Goal: Find specific page/section: Find specific page/section

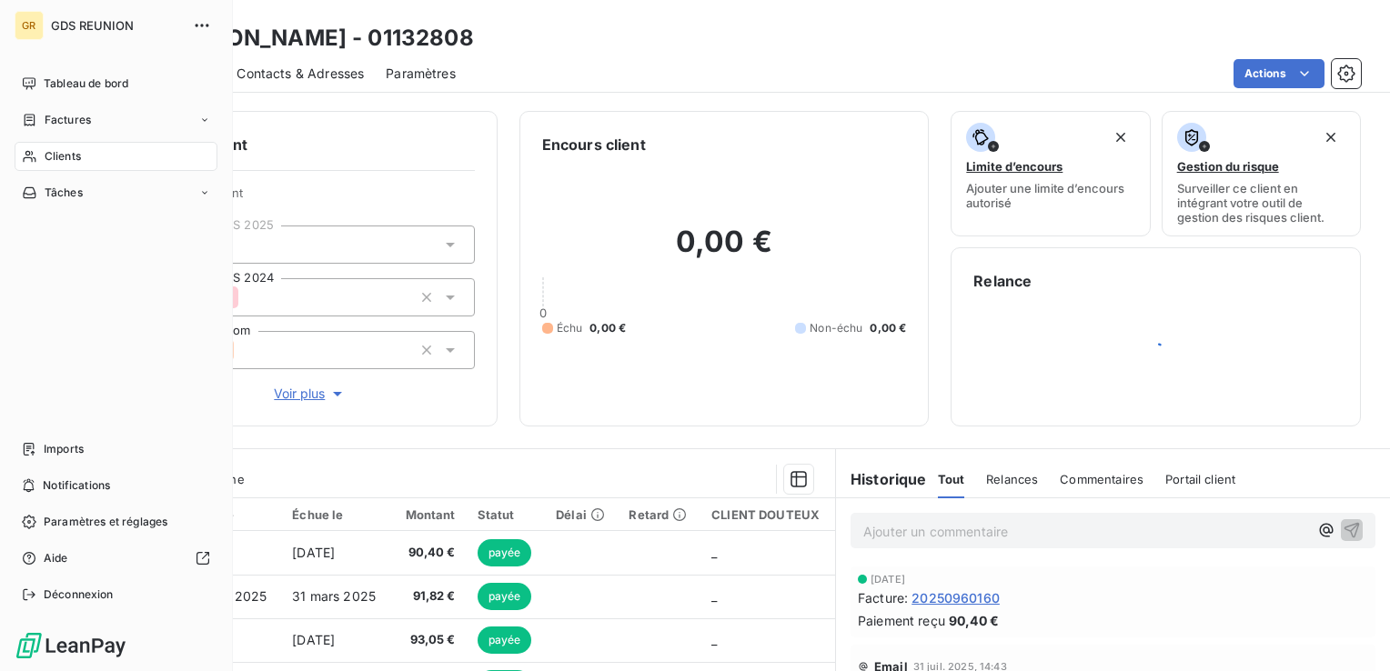
click at [39, 153] on div "Clients" at bounding box center [116, 156] width 203 height 29
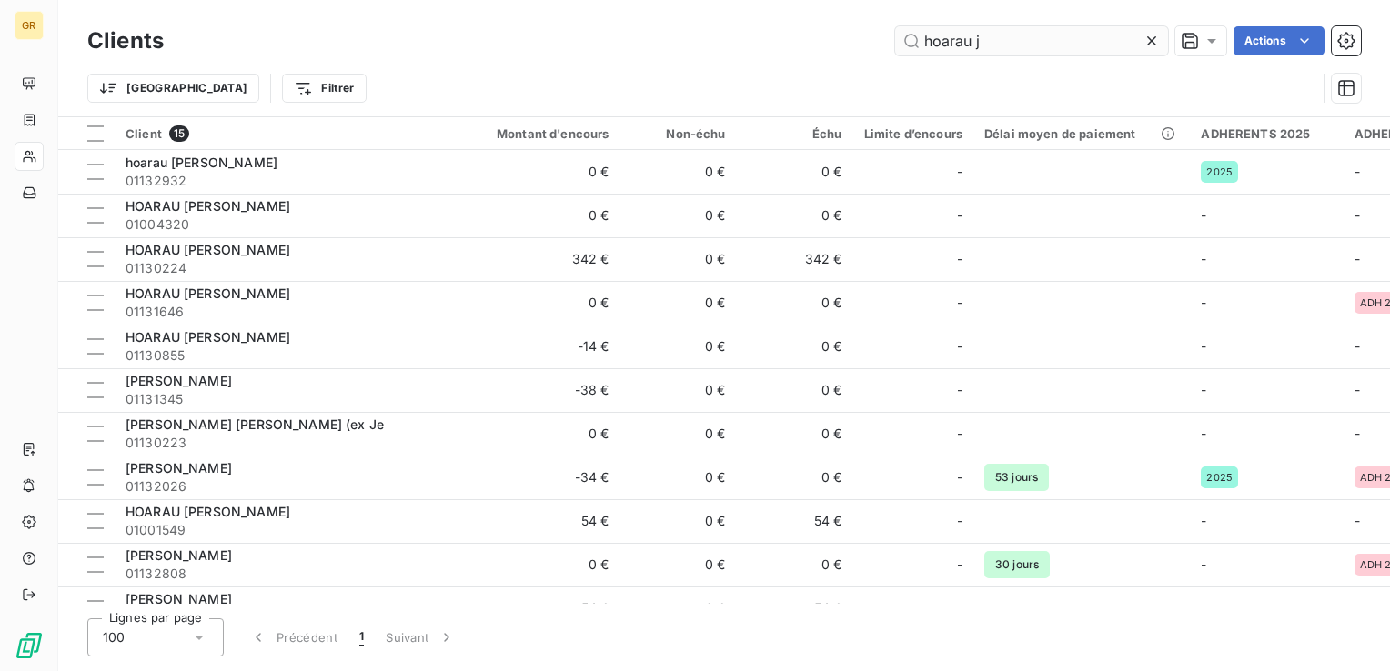
click at [991, 44] on input "hoarau j" at bounding box center [1031, 40] width 273 height 29
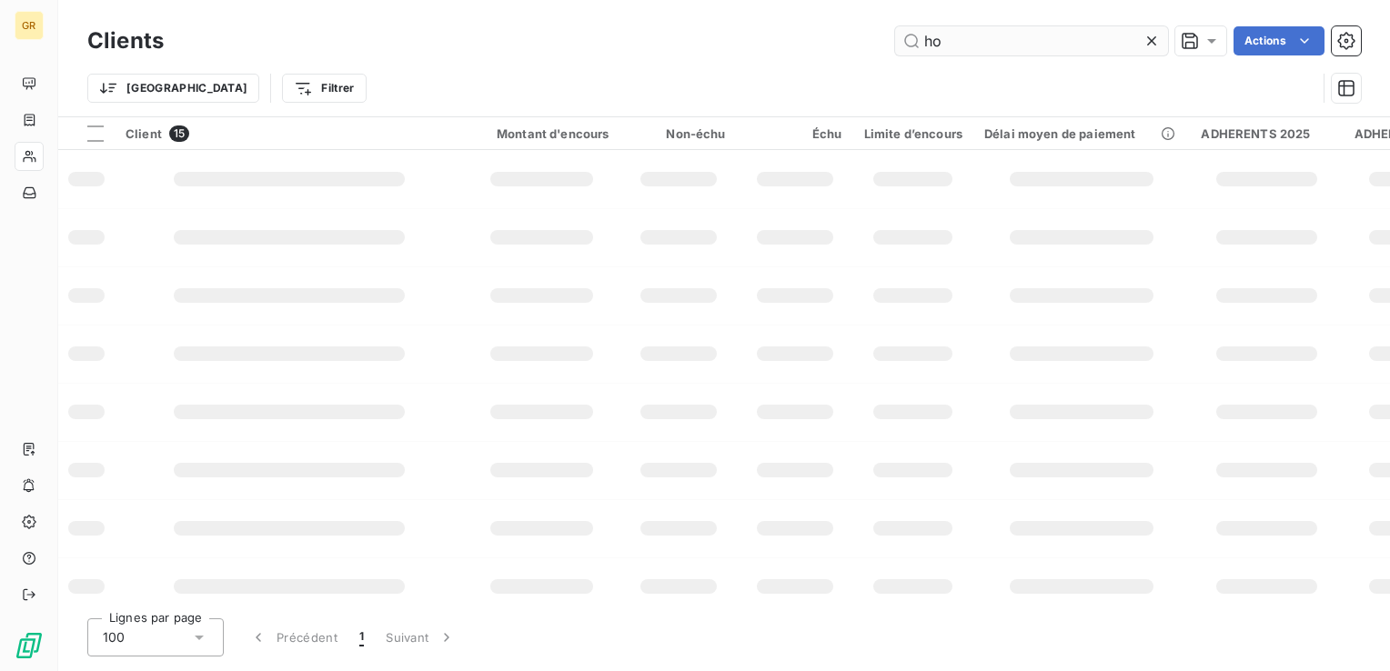
type input "h"
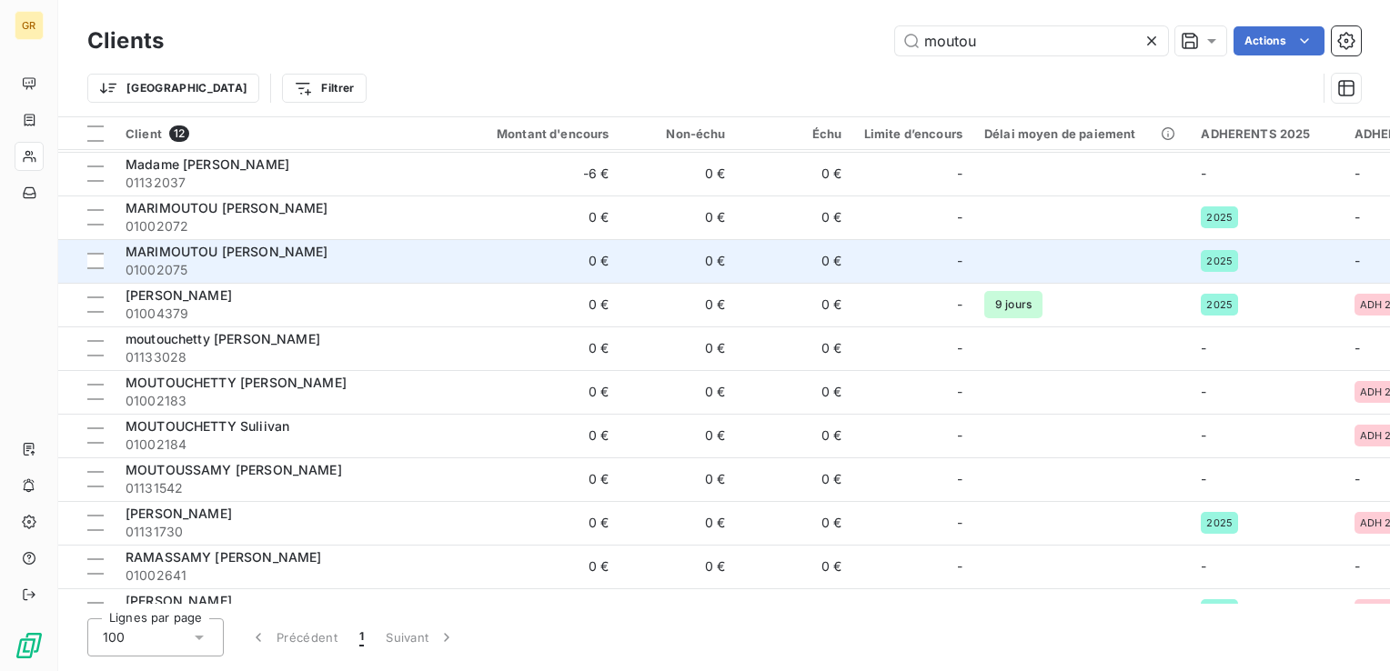
scroll to position [76, 0]
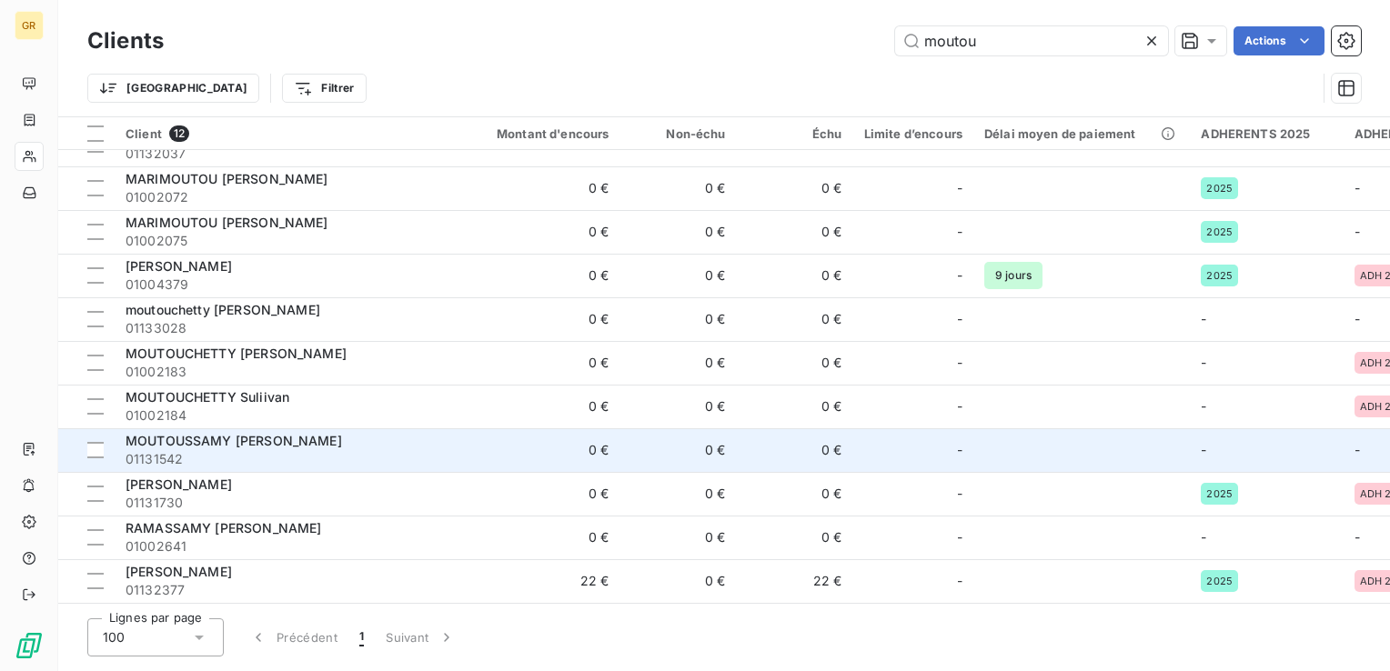
type input "moutou"
click at [240, 450] on span "01131542" at bounding box center [289, 459] width 327 height 18
